Goal: Task Accomplishment & Management: Use online tool/utility

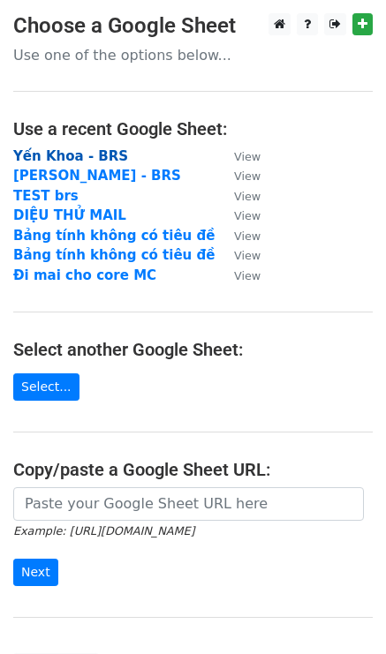
click at [79, 160] on strong "Yến Khoa - BRS" at bounding box center [70, 156] width 115 height 16
click at [72, 154] on strong "Yến Khoa - BRS" at bounding box center [70, 156] width 115 height 16
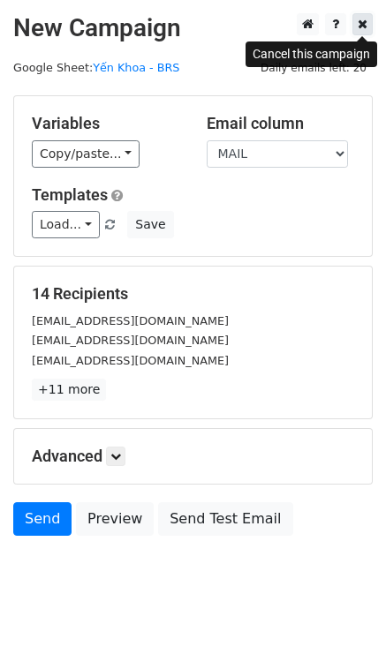
click at [353, 26] on link at bounding box center [362, 24] width 20 height 22
